Goal: Task Accomplishment & Management: Manage account settings

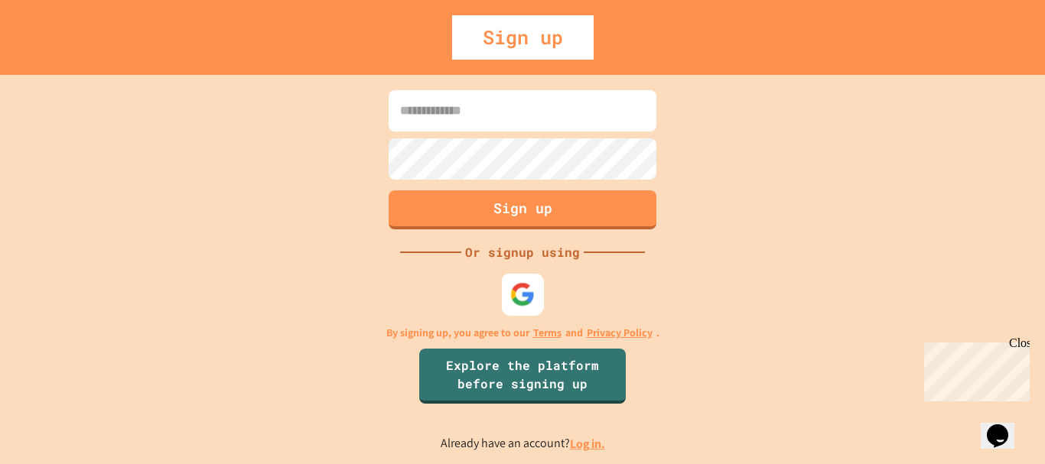
click at [518, 297] on img at bounding box center [522, 294] width 25 height 25
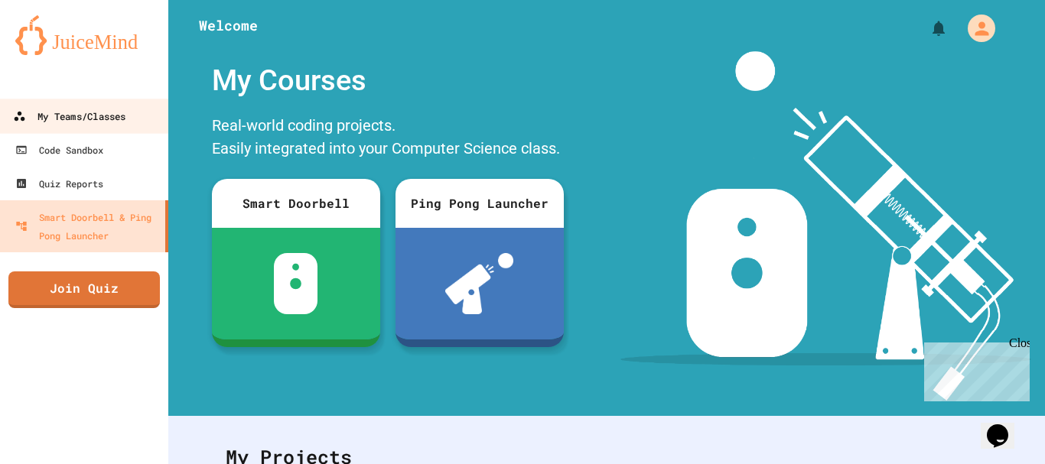
click at [130, 114] on link "My Teams/Classes" at bounding box center [85, 116] width 174 height 34
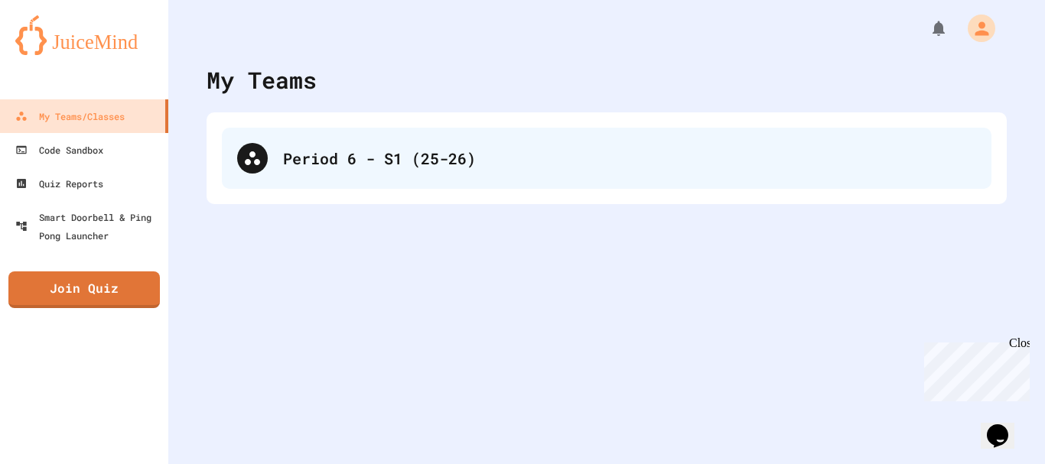
click at [311, 162] on div "Period 6 - S1 (25-26)" at bounding box center [629, 158] width 693 height 23
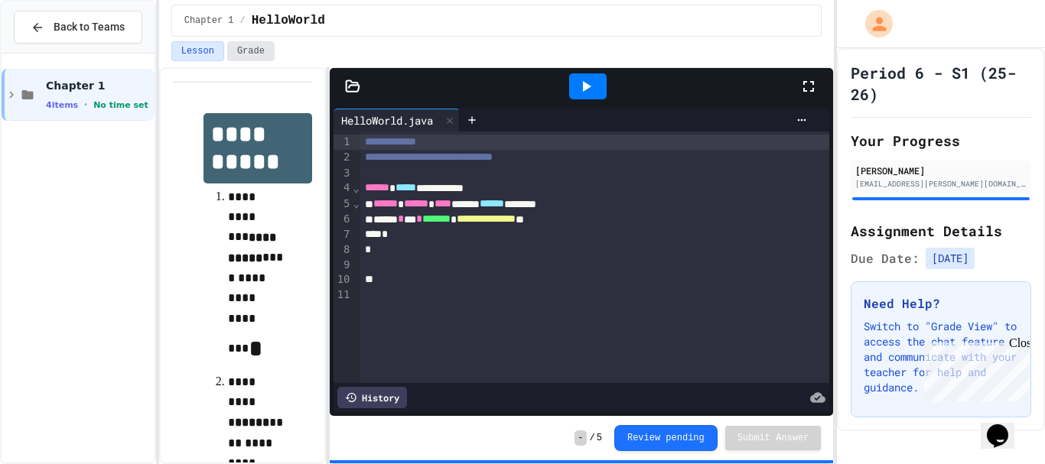
click at [235, 42] on button "Grade" at bounding box center [250, 51] width 47 height 20
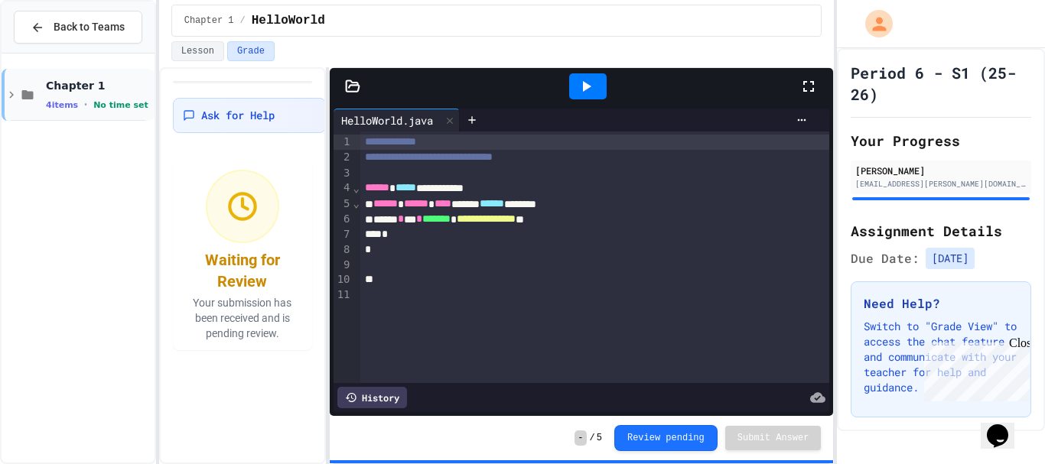
click at [115, 102] on span "No time set" at bounding box center [120, 105] width 55 height 10
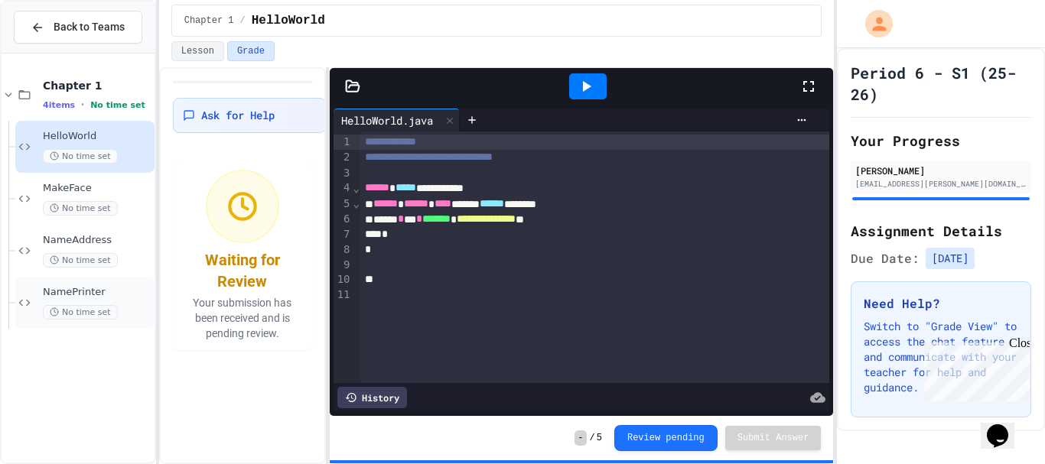
click at [115, 287] on span "NamePrinter" at bounding box center [97, 292] width 109 height 13
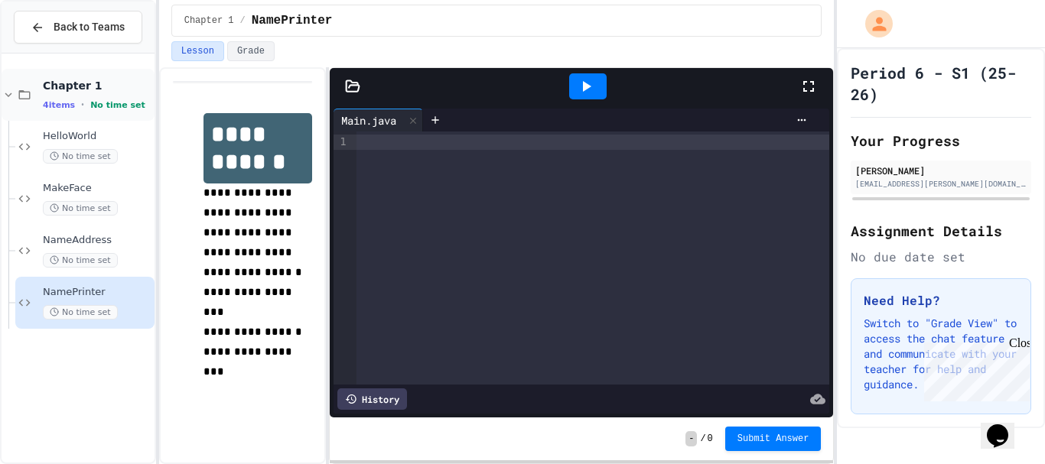
click at [83, 84] on span "Chapter 1" at bounding box center [97, 86] width 109 height 14
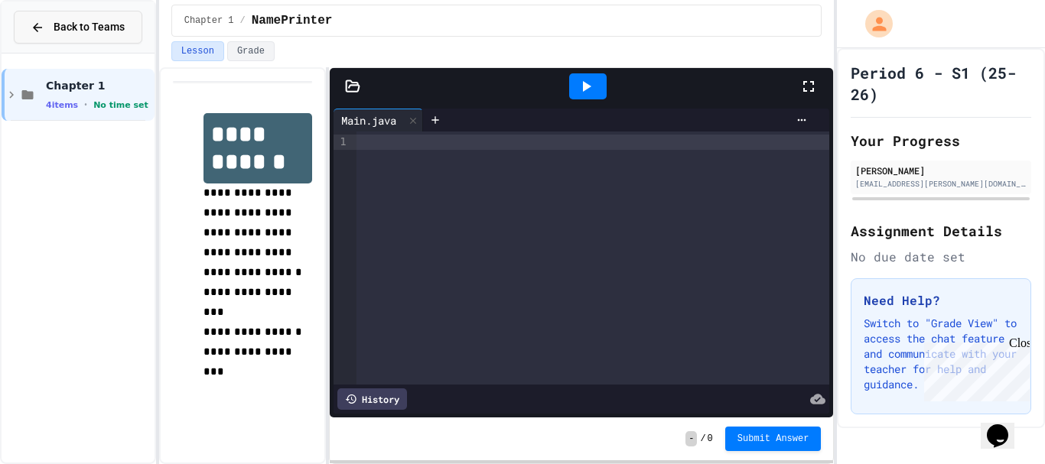
click at [68, 28] on span "Back to Teams" at bounding box center [89, 27] width 71 height 16
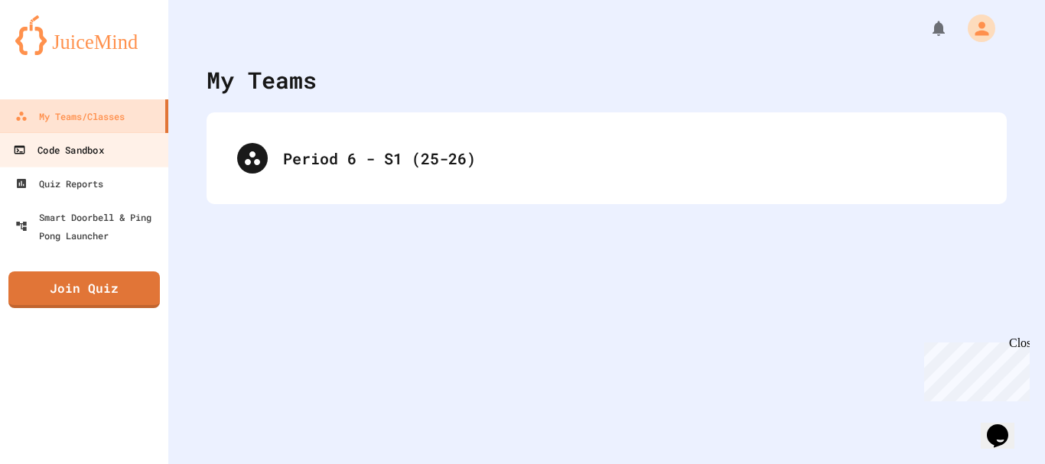
click at [86, 158] on div "Code Sandbox" at bounding box center [58, 150] width 90 height 19
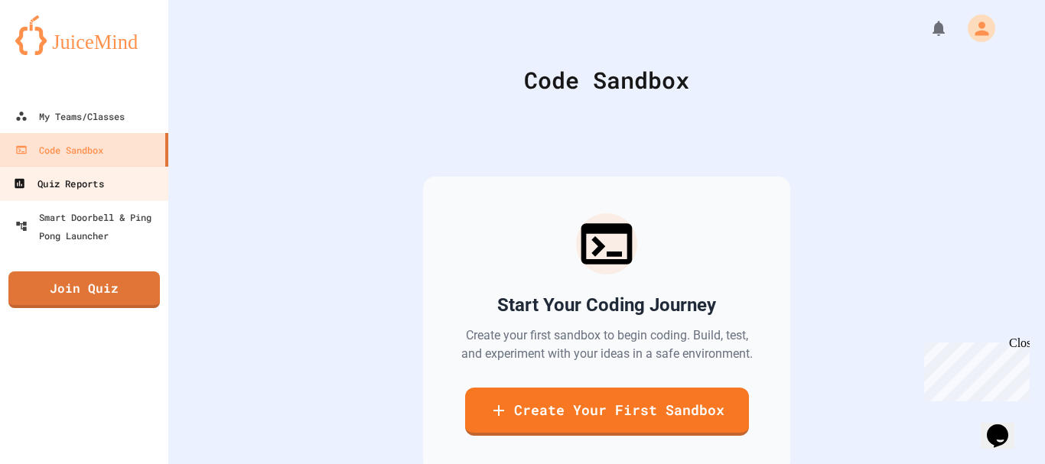
click at [95, 184] on div "Quiz Reports" at bounding box center [58, 183] width 90 height 19
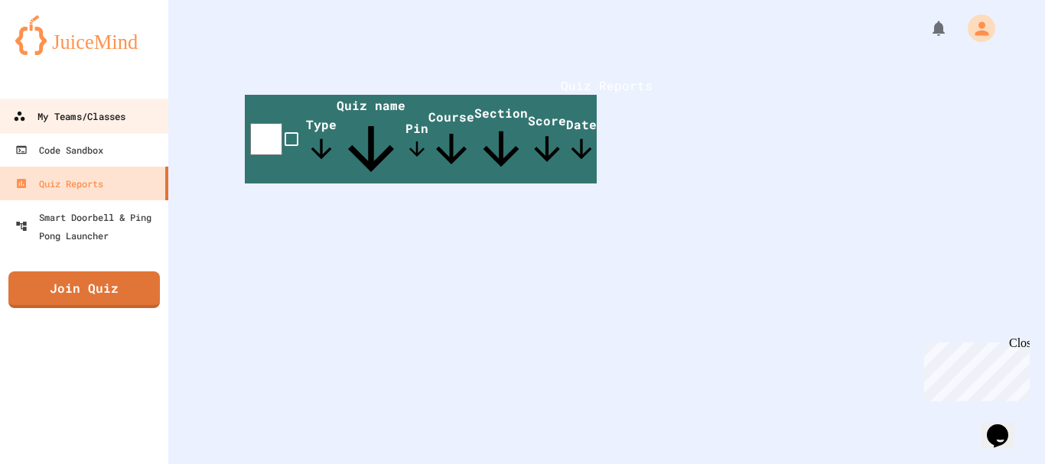
click at [94, 121] on div "My Teams/Classes" at bounding box center [69, 116] width 112 height 19
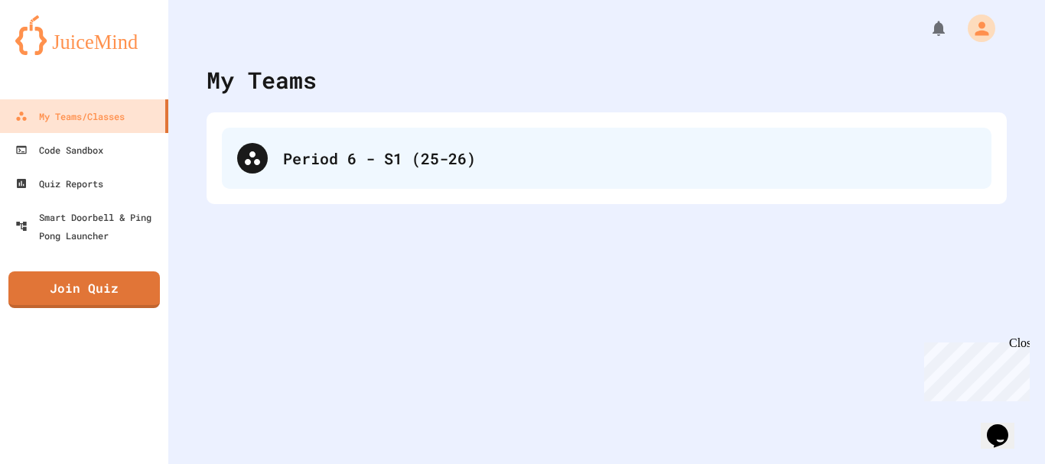
click at [310, 176] on div "Period 6 - S1 (25-26)" at bounding box center [607, 158] width 770 height 61
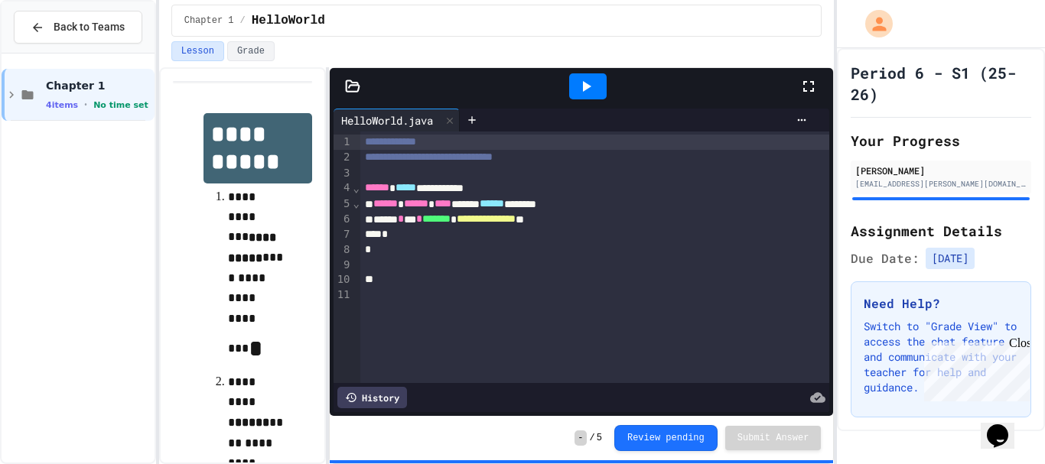
click at [1024, 338] on div "Close" at bounding box center [1018, 346] width 19 height 19
click at [254, 17] on span "HelloWorld" at bounding box center [288, 20] width 73 height 18
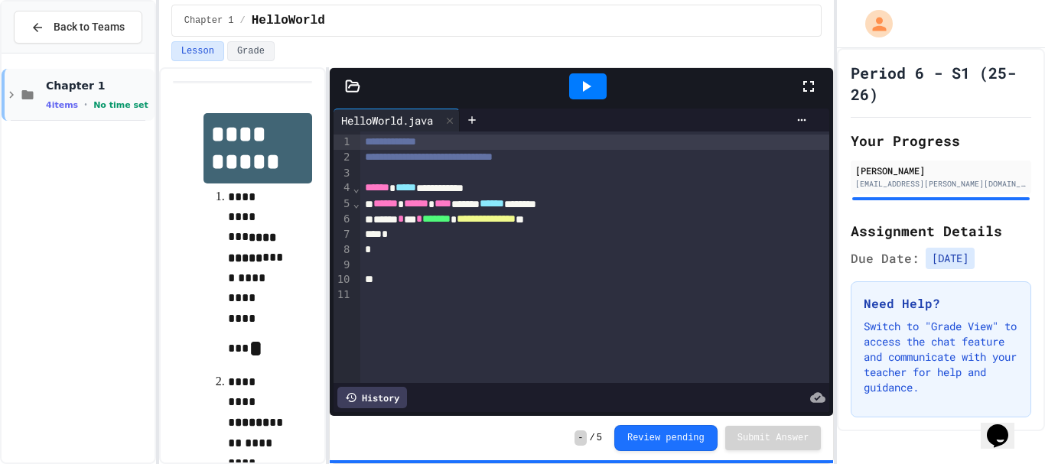
click at [94, 89] on span "Chapter 1" at bounding box center [99, 86] width 106 height 14
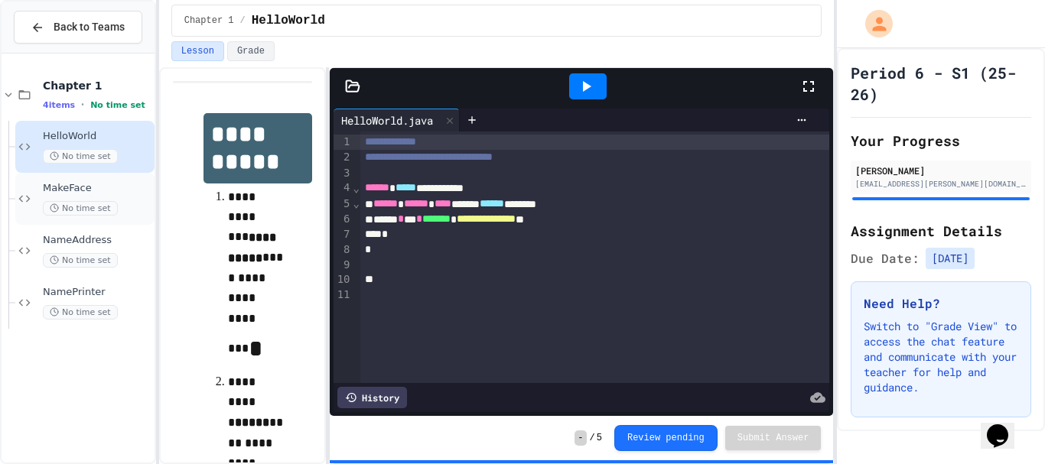
click at [94, 187] on span "MakeFace" at bounding box center [97, 188] width 109 height 13
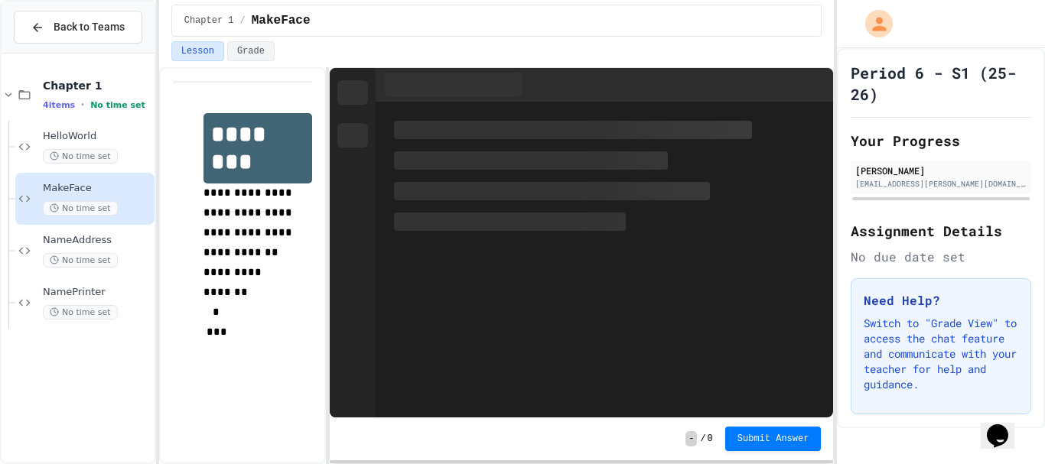
click at [94, 187] on span "MakeFace" at bounding box center [97, 188] width 109 height 13
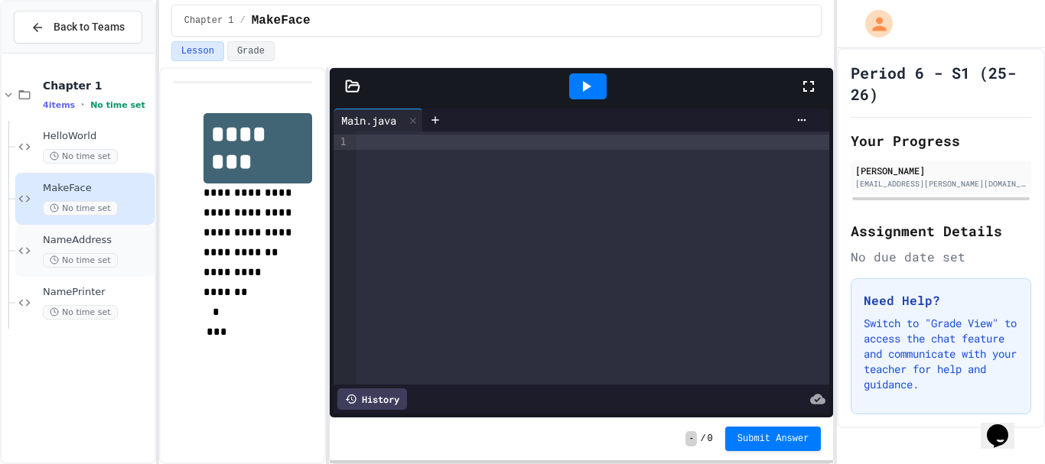
click at [108, 260] on span "No time set" at bounding box center [80, 260] width 75 height 15
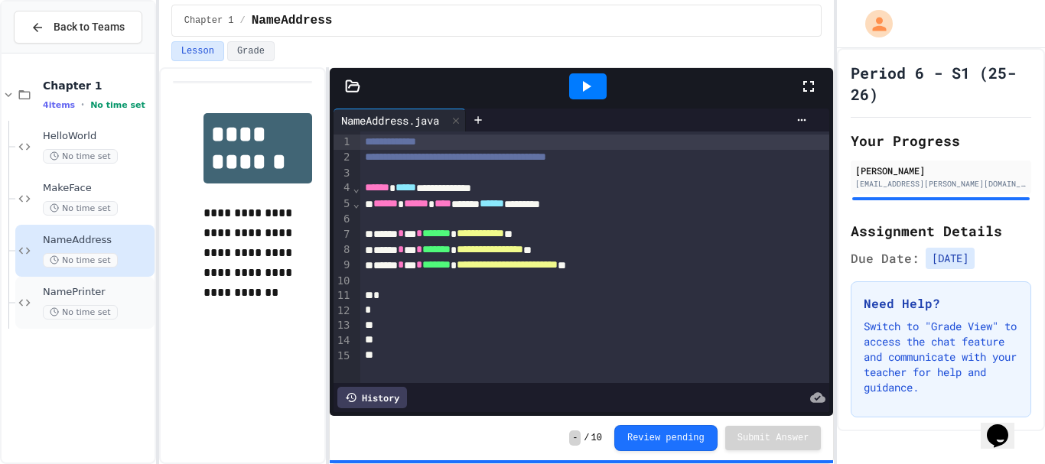
click at [129, 300] on div "NamePrinter No time set" at bounding box center [97, 303] width 109 height 34
